Goal: Task Accomplishment & Management: Manage account settings

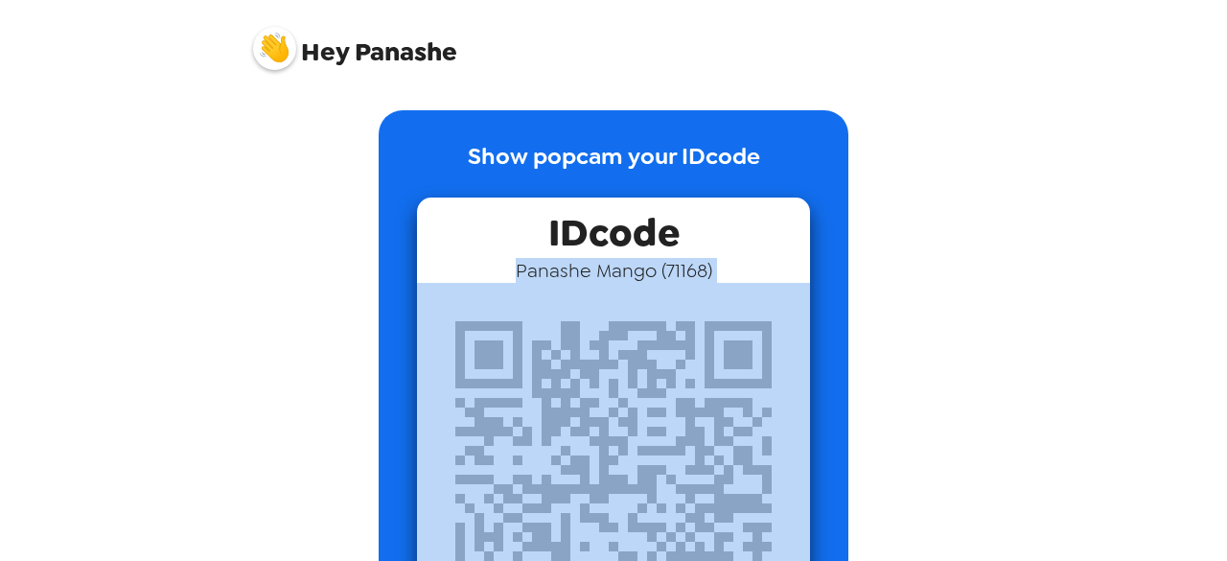
drag, startPoint x: 1001, startPoint y: 271, endPoint x: 999, endPoint y: 315, distance: 44.1
click at [999, 315] on div "Hey Panashe Show popcam your IDcode IDcode Panashe Mango ( 71168 )" at bounding box center [613, 280] width 1227 height 561
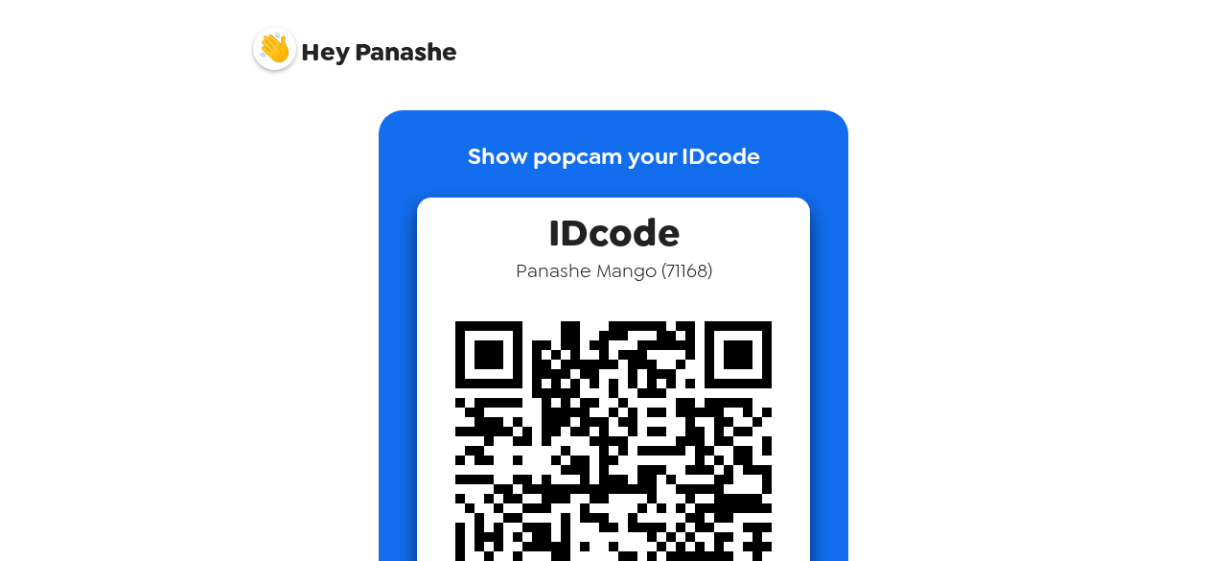
drag, startPoint x: 1026, startPoint y: 383, endPoint x: 990, endPoint y: 425, distance: 55.1
click at [1028, 473] on div "Hey Panashe Show popcam your IDcode IDcode Panashe Mango ( 71168 )" at bounding box center [613, 280] width 1227 height 561
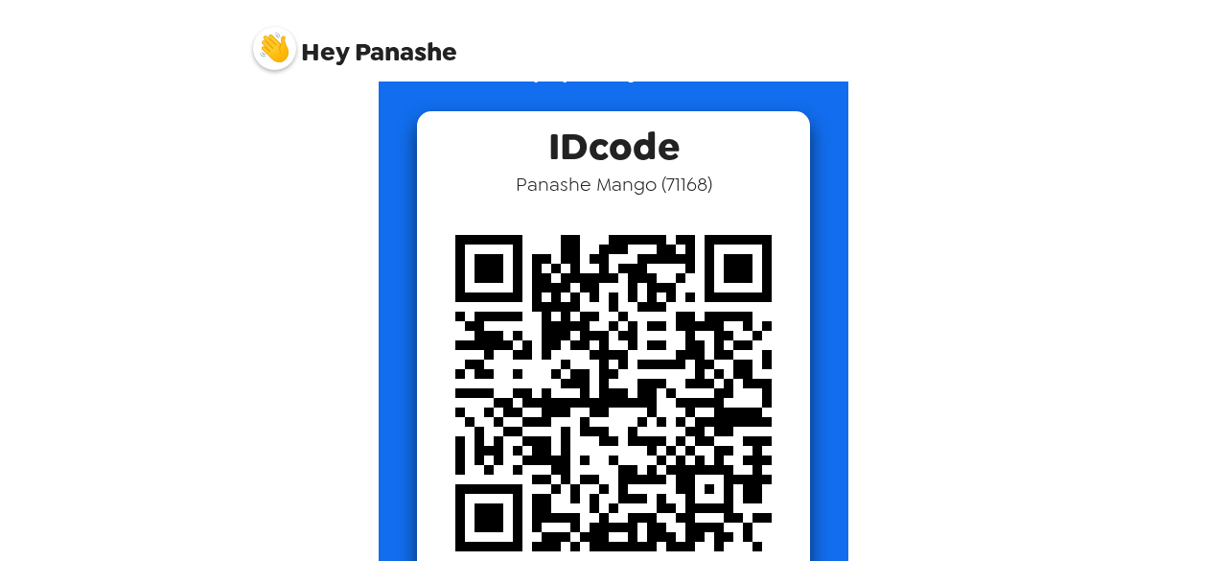
scroll to position [173, 0]
